Goal: Information Seeking & Learning: Learn about a topic

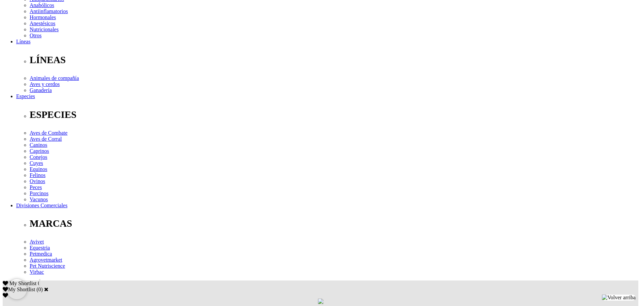
scroll to position [168, 0]
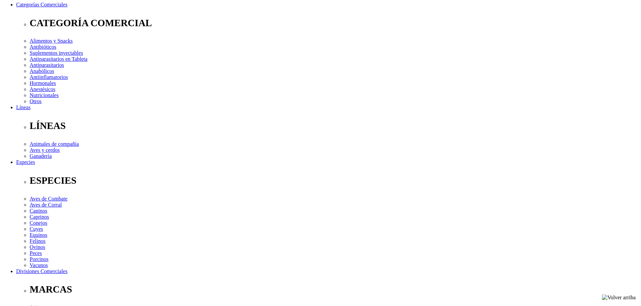
scroll to position [0, 0]
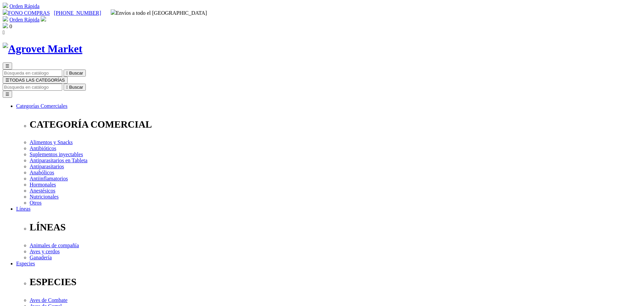
click at [62, 84] on input "Buscar" at bounding box center [33, 87] width 60 height 7
type input "xelamec"
click at [102, 84] on button " Buscar" at bounding box center [113, 87] width 22 height 7
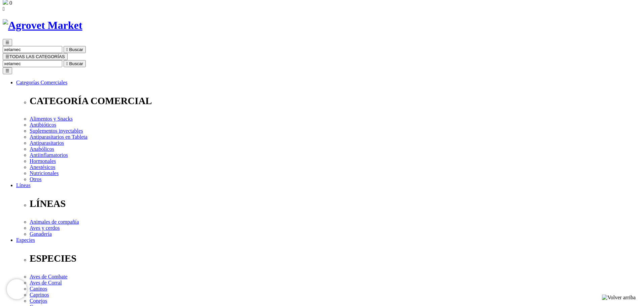
scroll to position [34, 0]
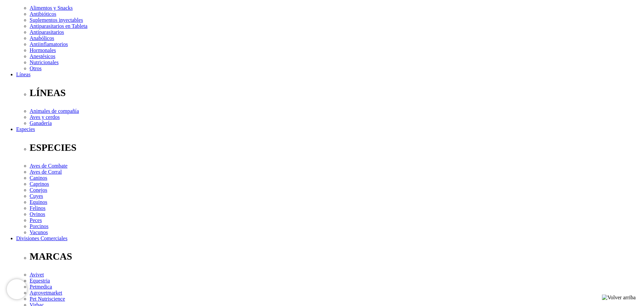
scroll to position [235, 0]
